Goal: Find specific page/section: Find specific page/section

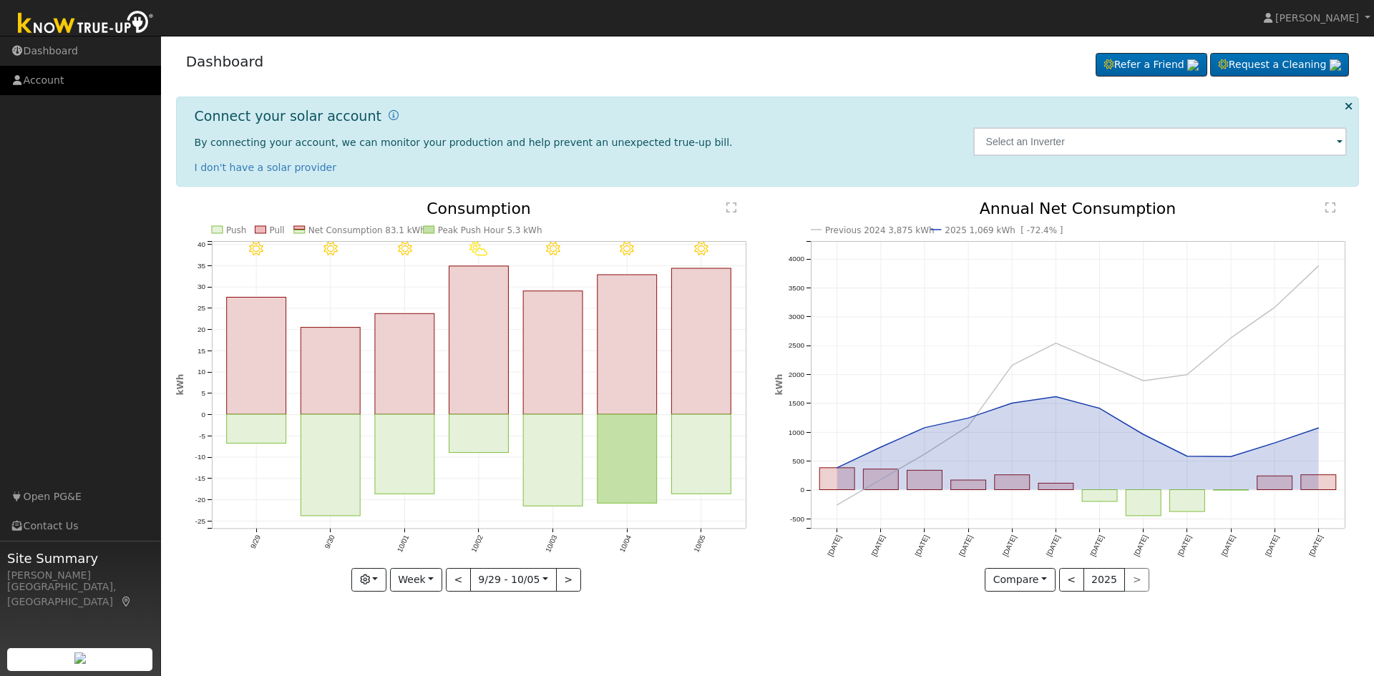
click at [38, 74] on link "Account" at bounding box center [80, 80] width 161 height 29
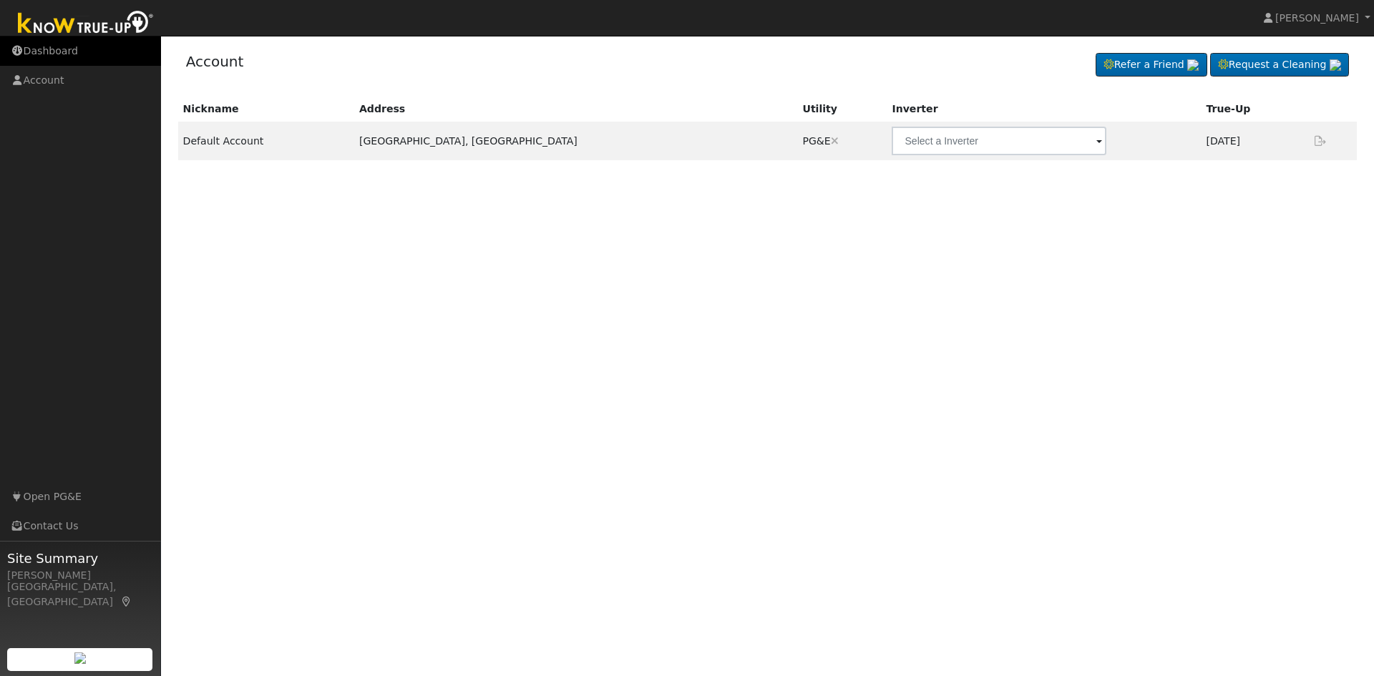
click at [42, 53] on link "Dashboard" at bounding box center [80, 51] width 161 height 29
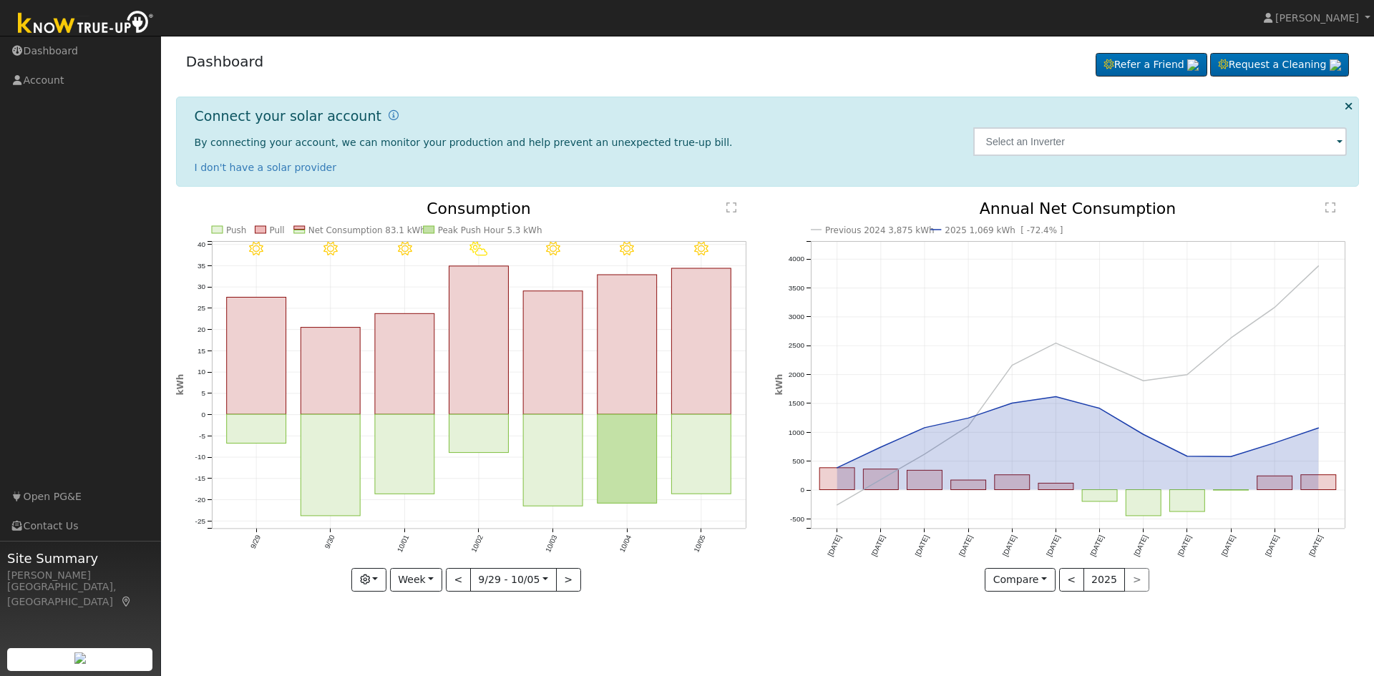
click at [1339, 143] on span at bounding box center [1340, 143] width 6 height 16
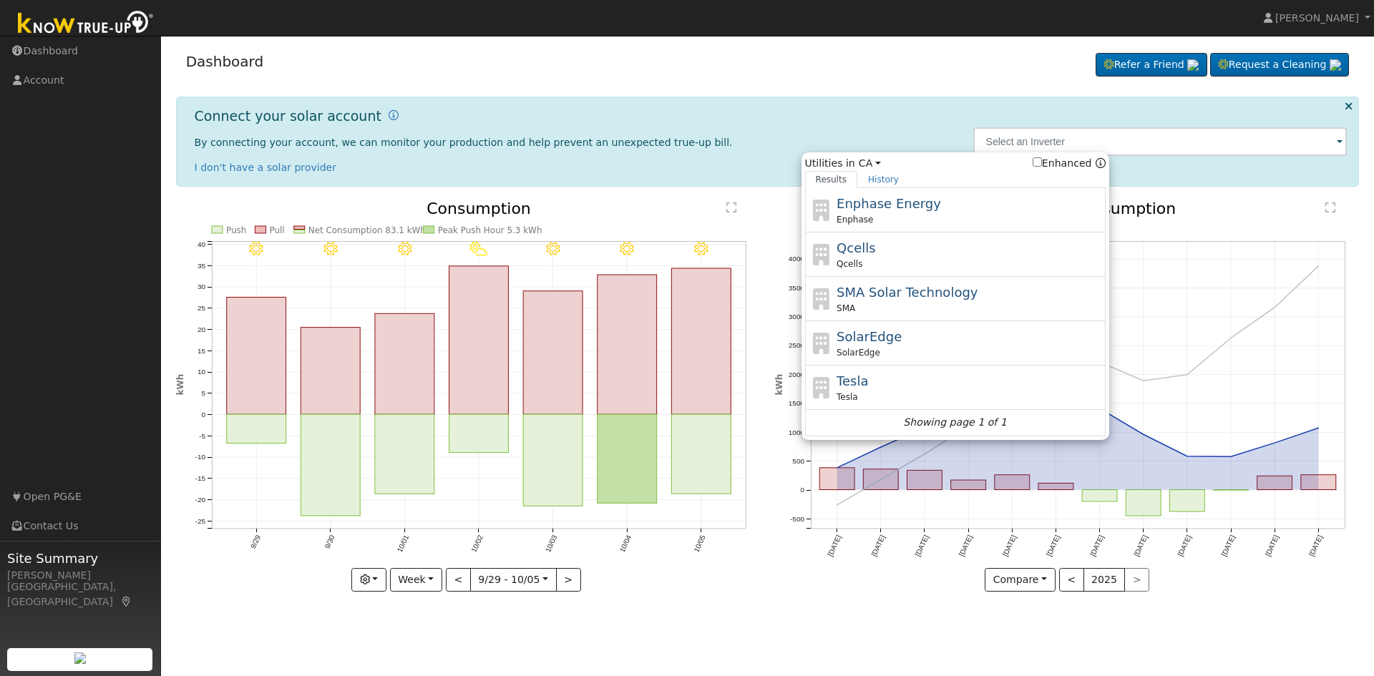
click at [893, 69] on div "Dashboard Refer a Friend Request a Cleaning Refer a Friend" at bounding box center [768, 65] width 1184 height 44
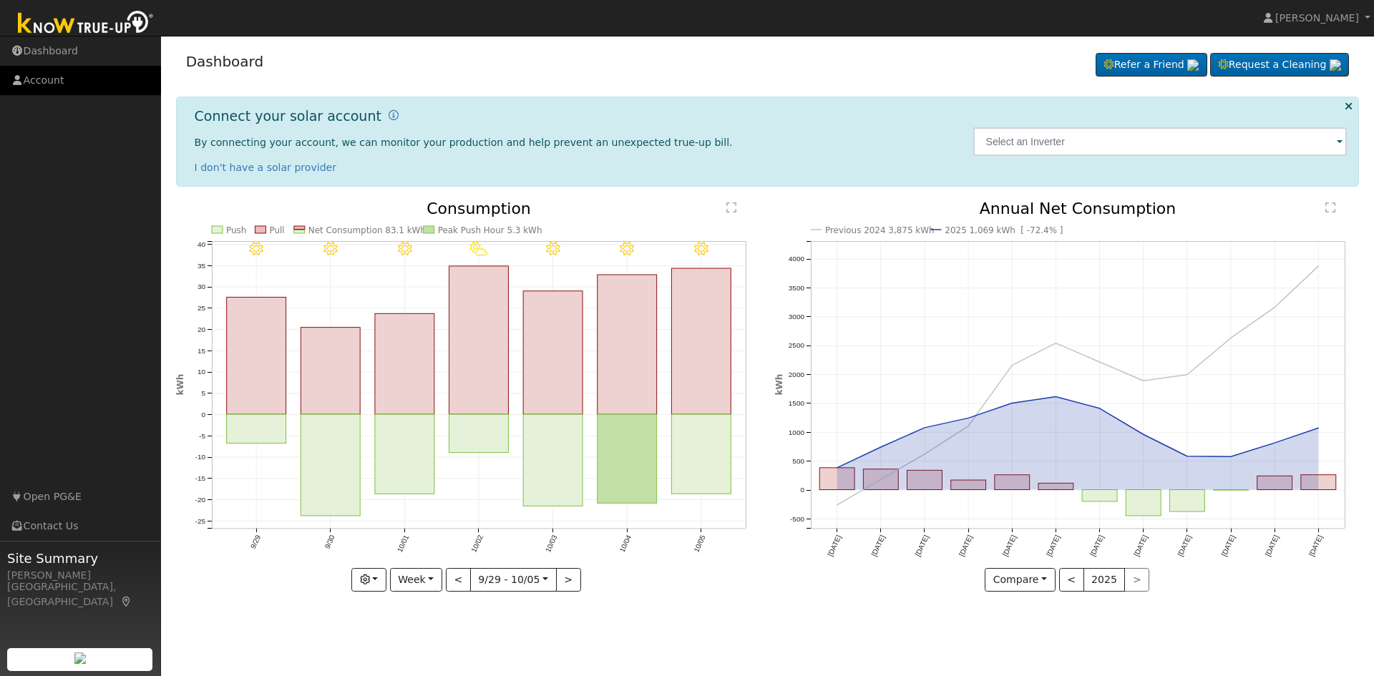
click at [54, 79] on link "Account" at bounding box center [80, 80] width 161 height 29
click at [1341, 143] on span at bounding box center [1340, 143] width 6 height 16
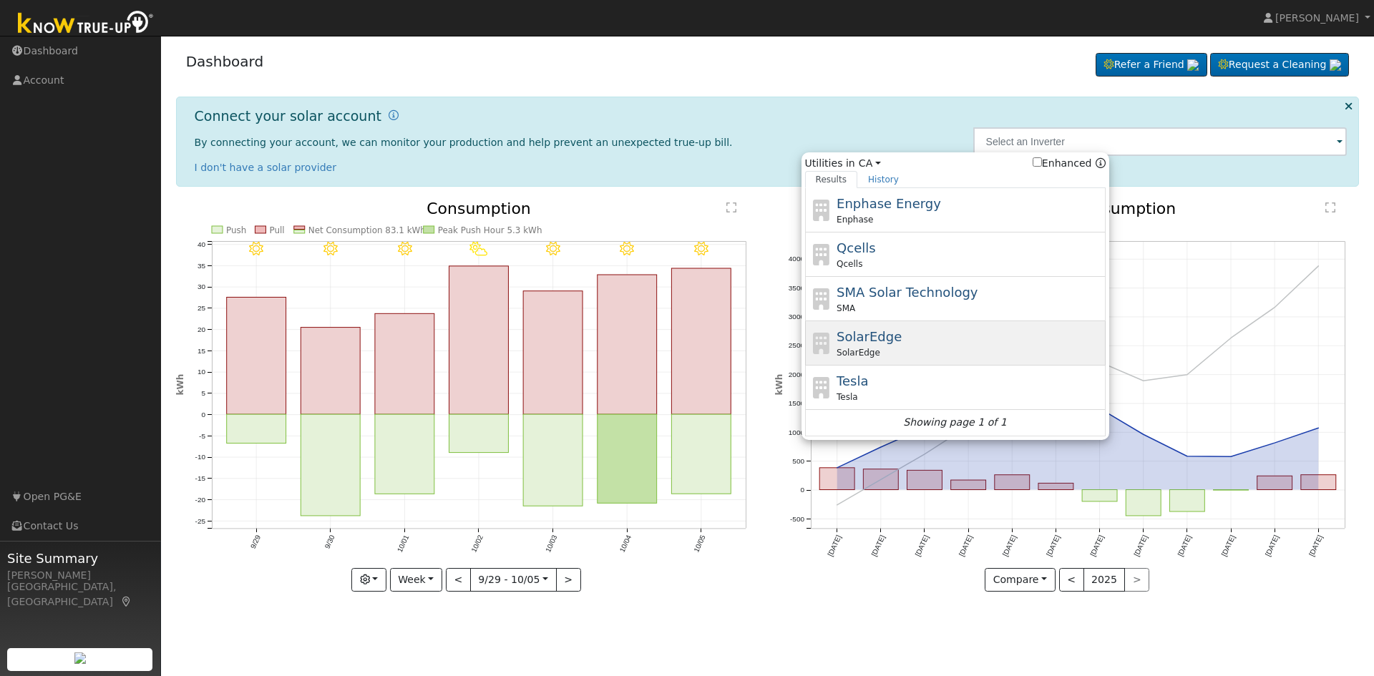
click at [855, 343] on span "SolarEdge" at bounding box center [869, 336] width 65 height 15
type input "SolarEdge"
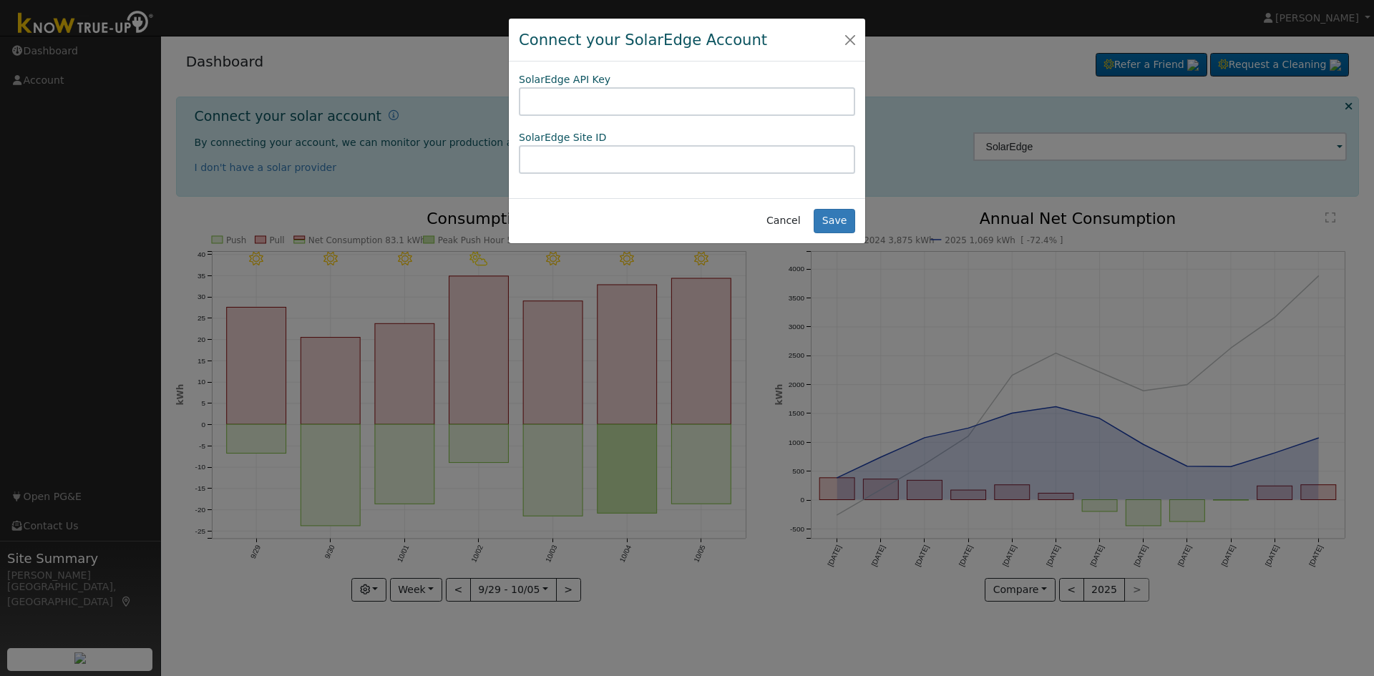
click at [553, 106] on input "text" at bounding box center [687, 101] width 336 height 29
click at [543, 157] on input "text" at bounding box center [687, 159] width 336 height 29
paste input "SE7600A-US"
type input "SE7600A-US"
click at [538, 96] on input "text" at bounding box center [687, 101] width 336 height 29
